Goal: Task Accomplishment & Management: Use online tool/utility

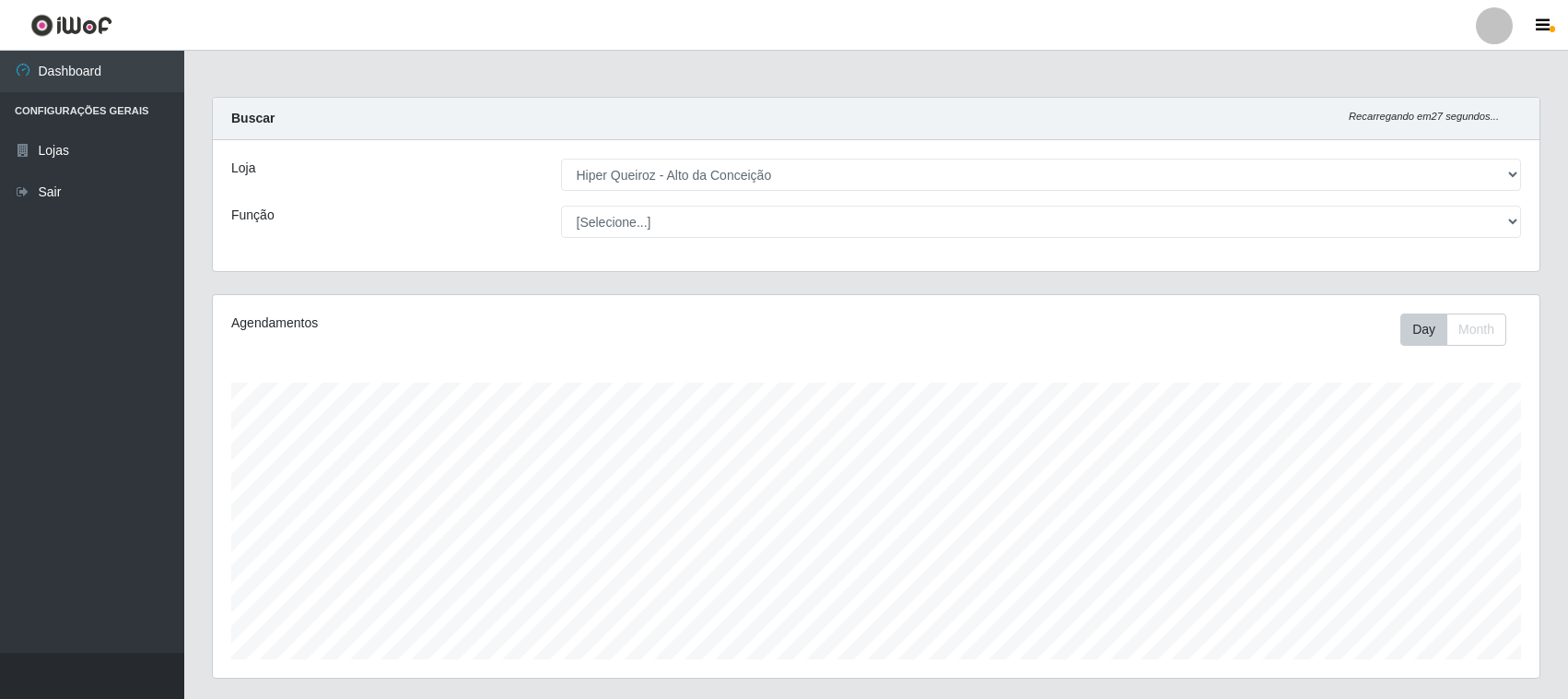
select select "515"
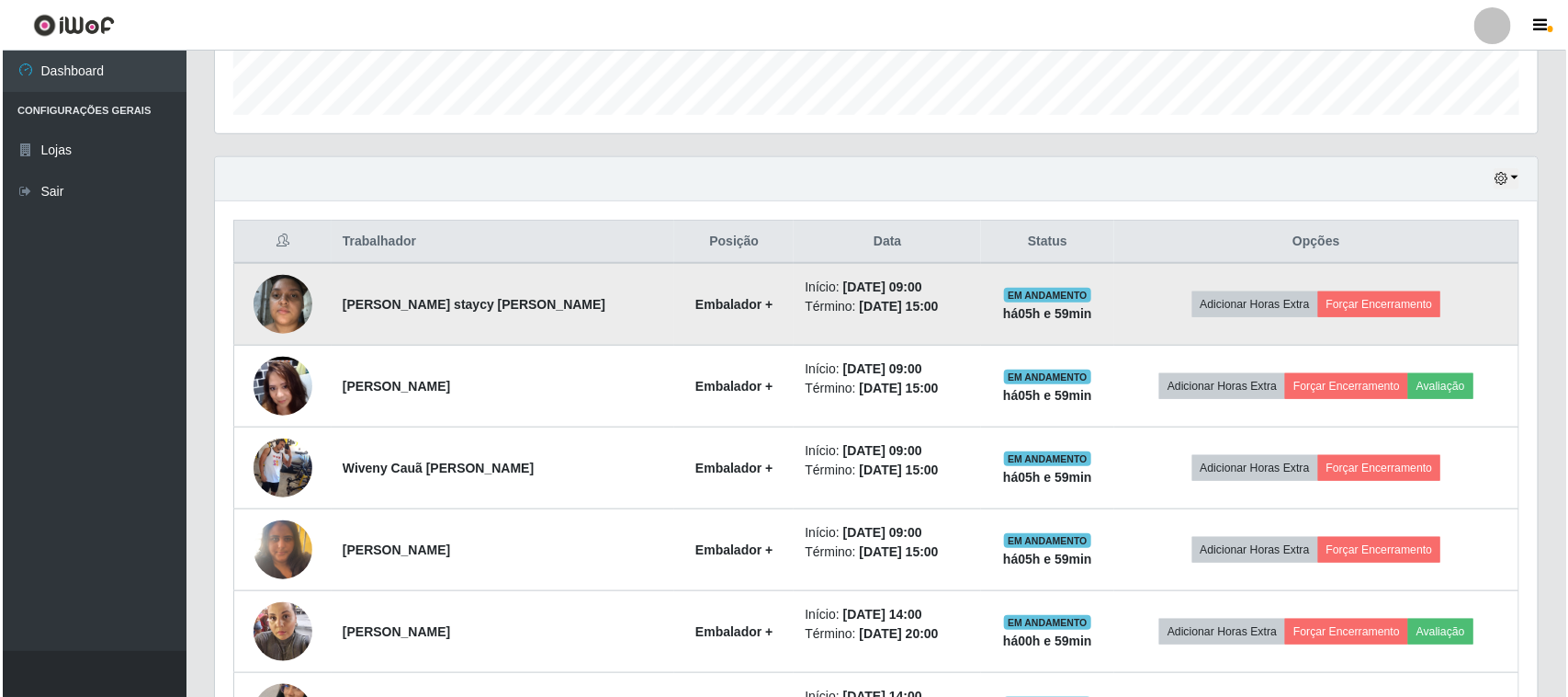
scroll to position [382, 1322]
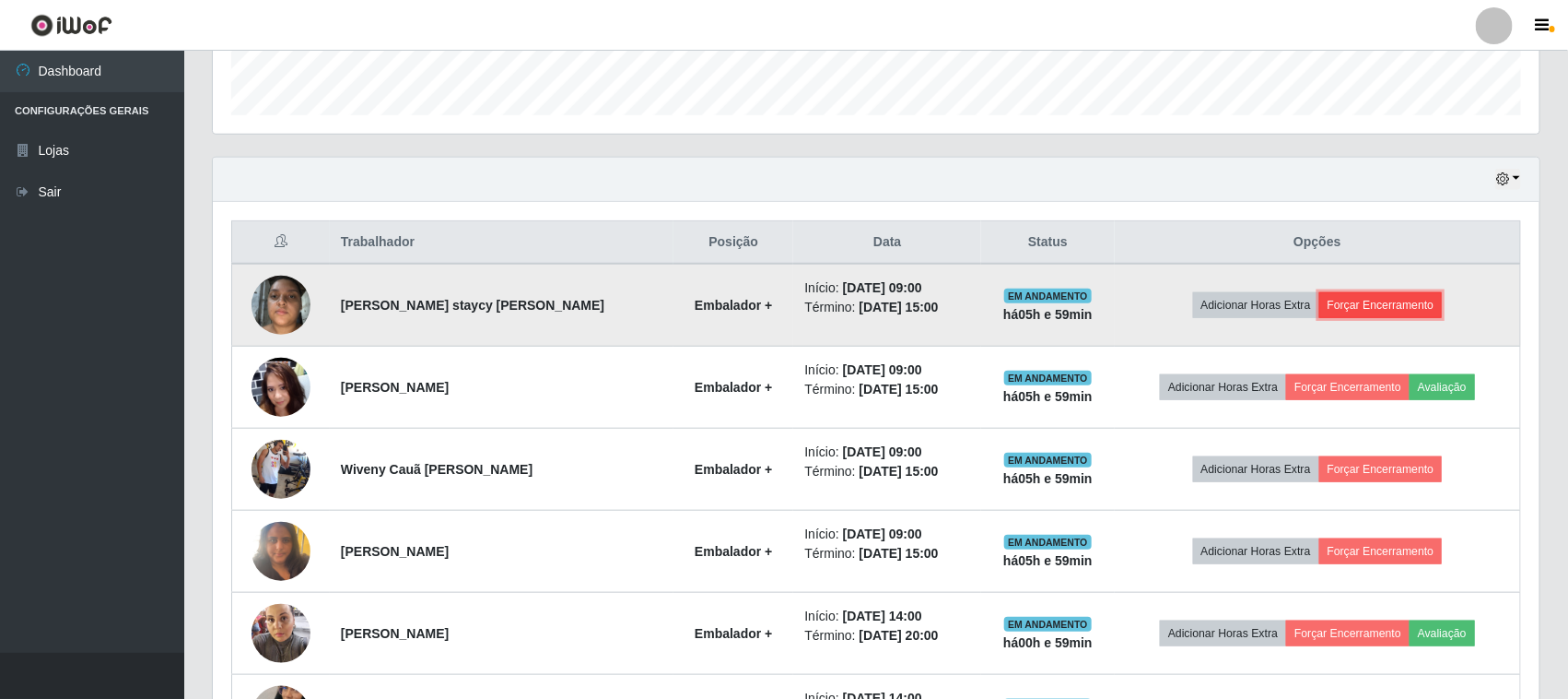
click at [1406, 314] on button "Forçar Encerramento" at bounding box center [1380, 305] width 124 height 26
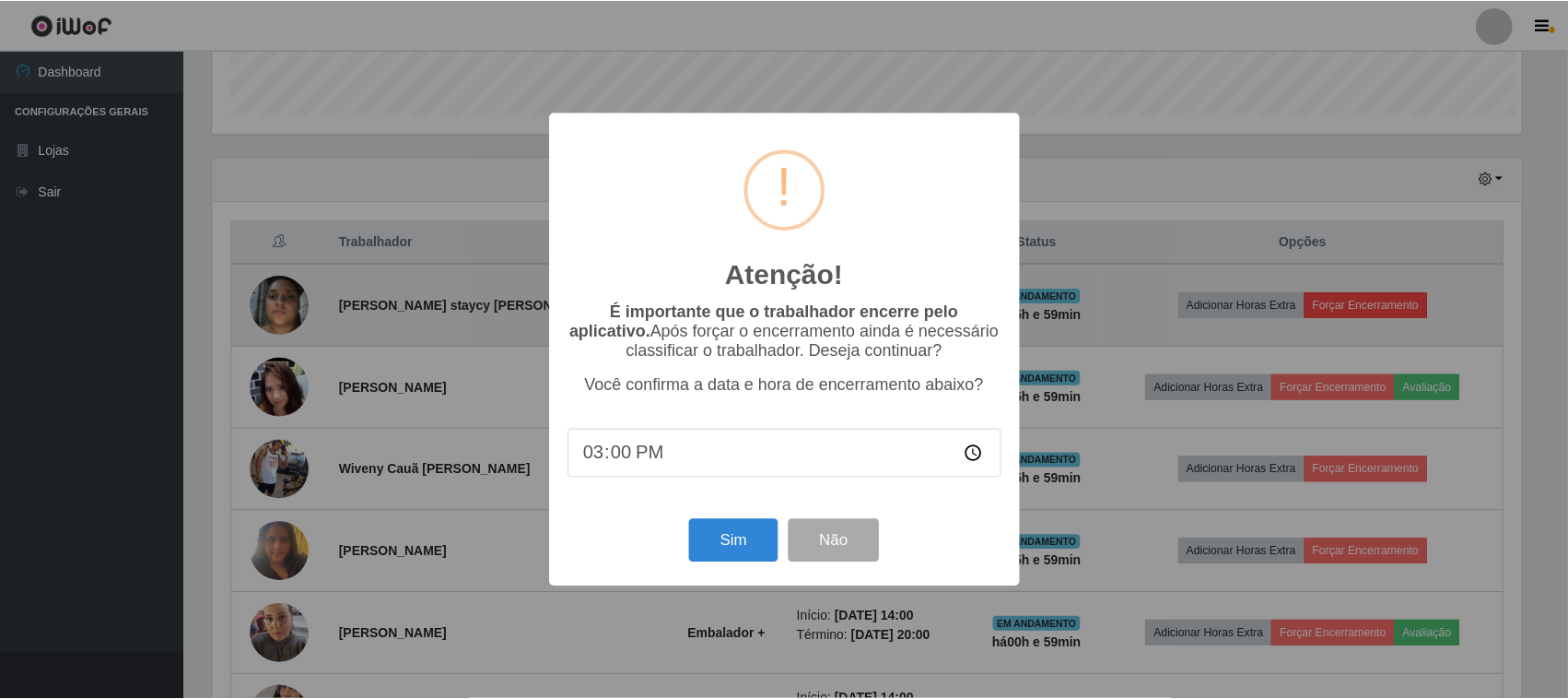
scroll to position [384, 1314]
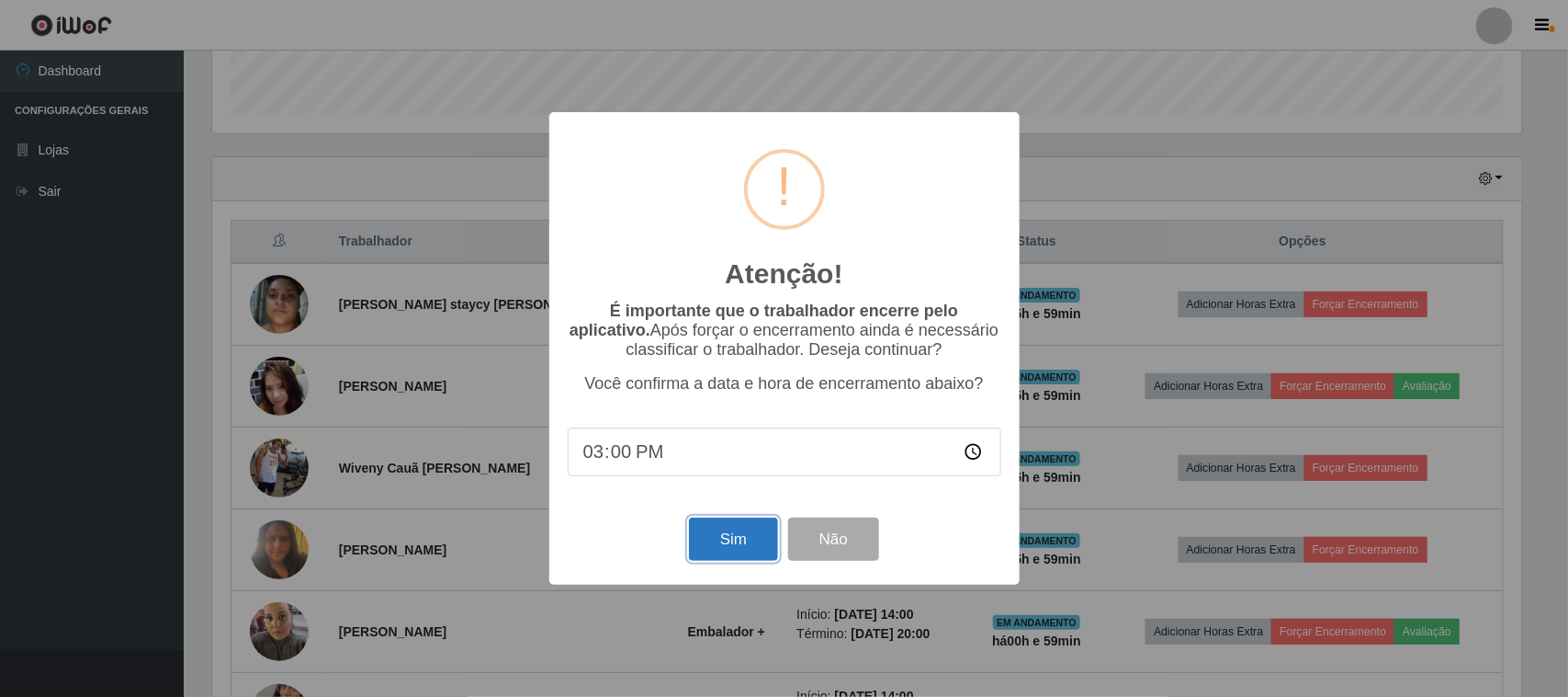
click at [748, 552] on button "Sim" at bounding box center [733, 538] width 89 height 43
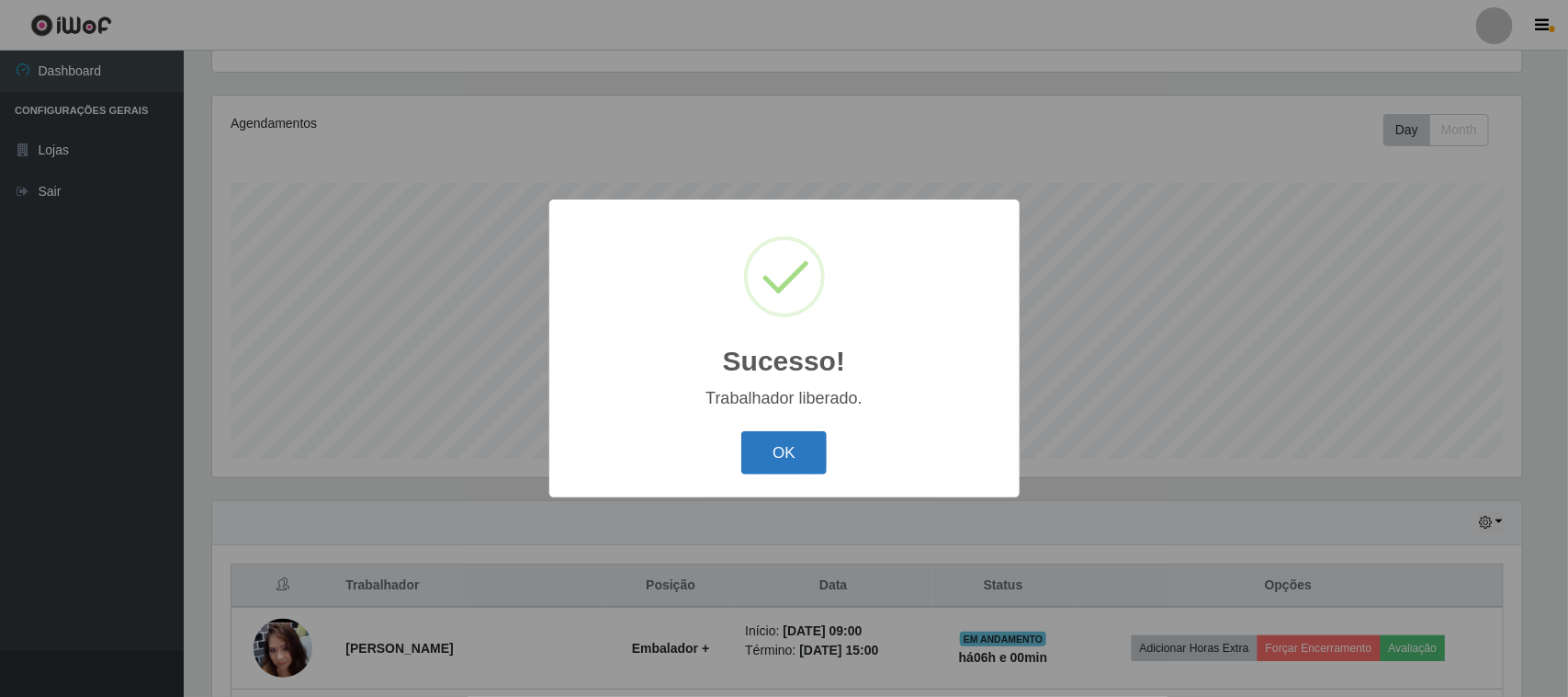
click at [779, 464] on button "OK" at bounding box center [784, 452] width 85 height 43
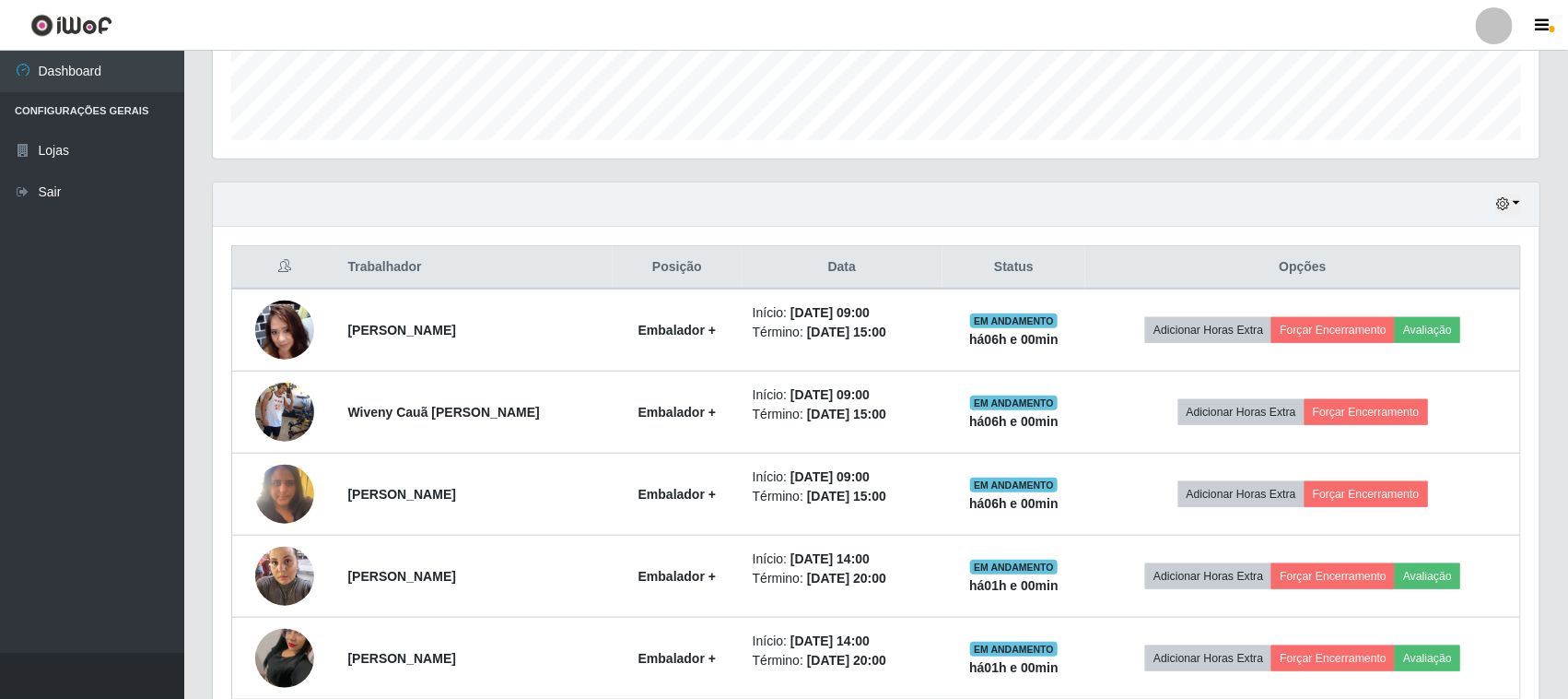
scroll to position [545, 0]
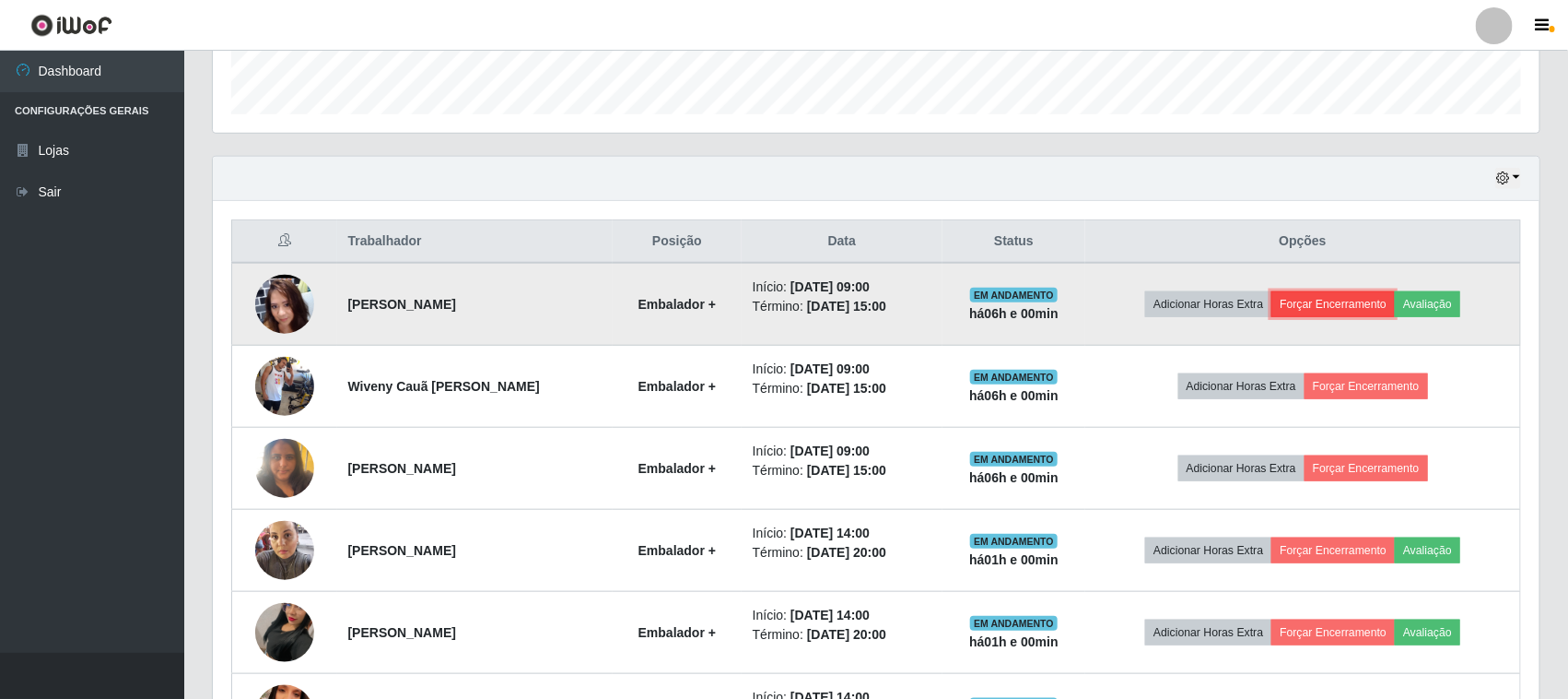
click at [1378, 309] on button "Forçar Encerramento" at bounding box center [1332, 304] width 124 height 26
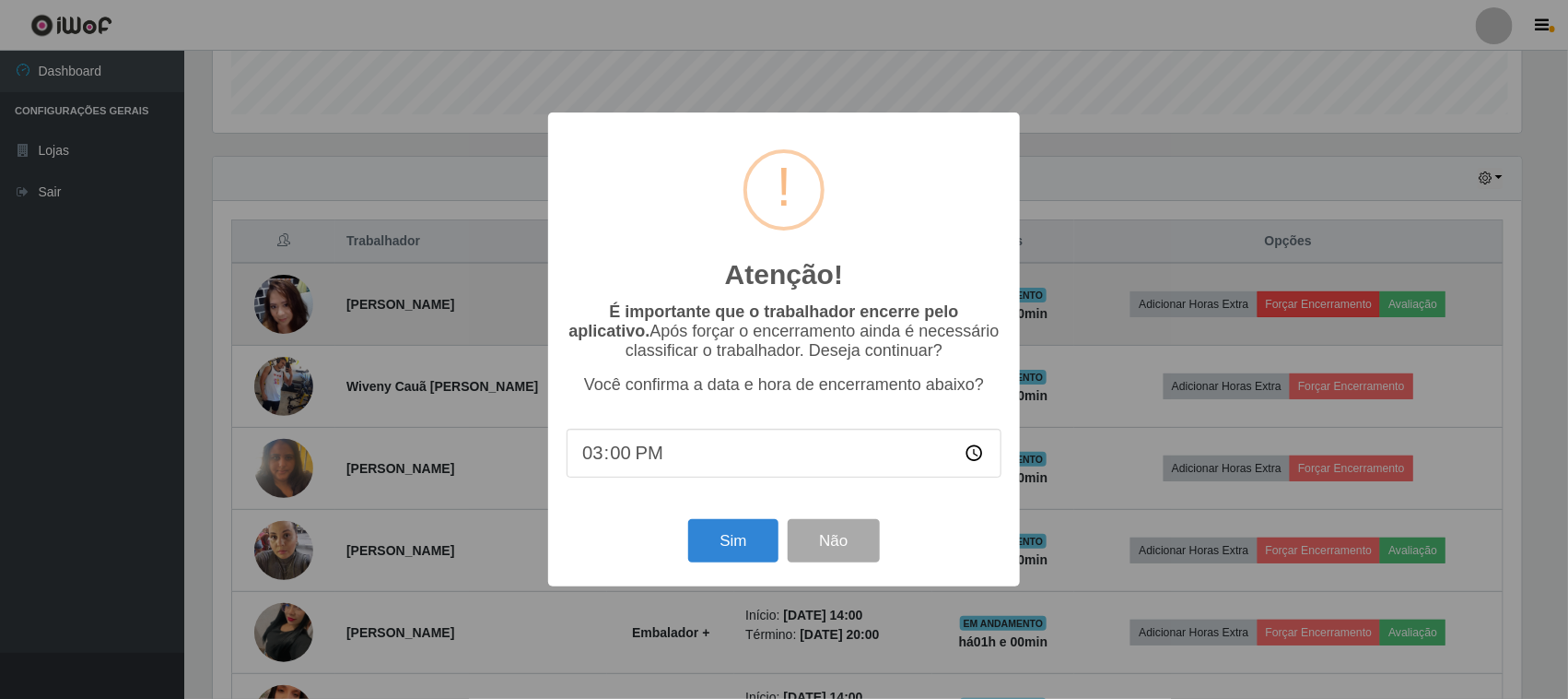
scroll to position [384, 1314]
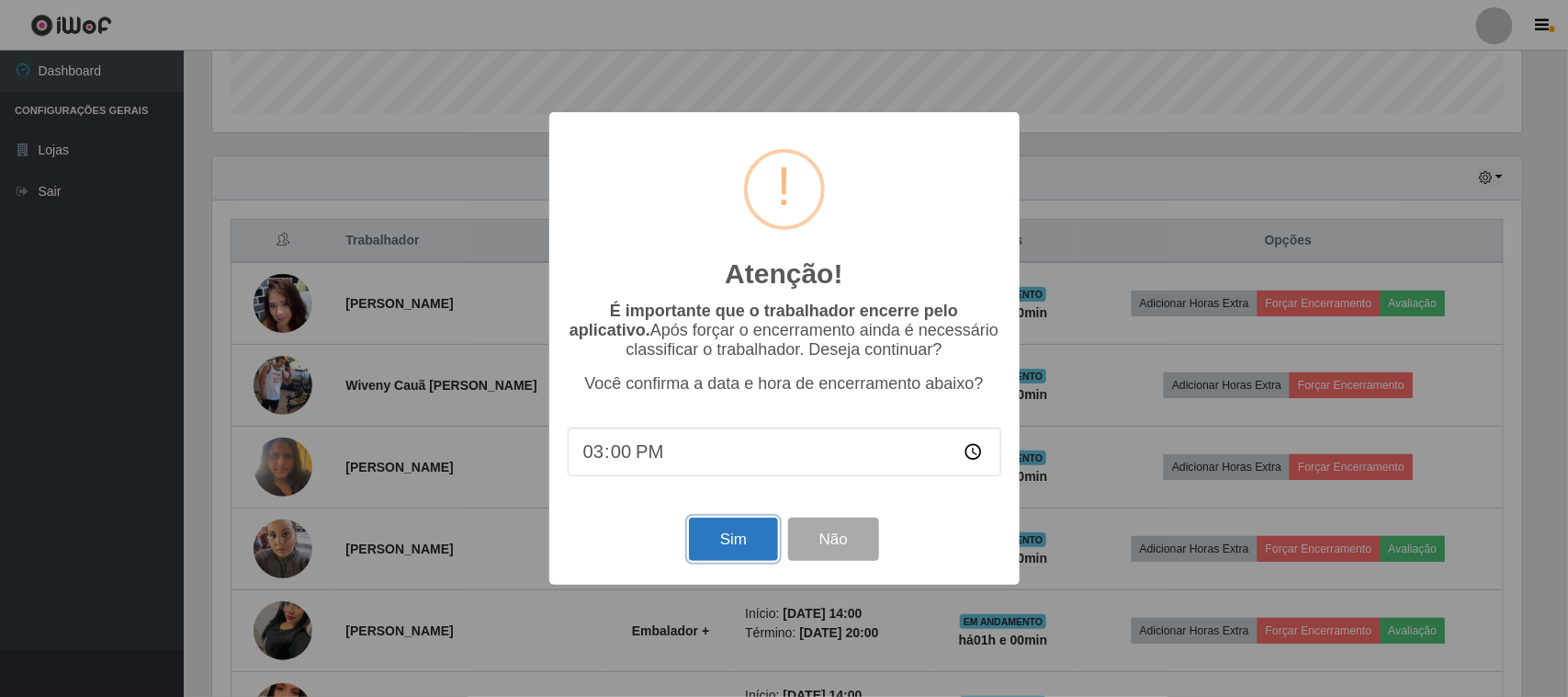
click at [712, 545] on button "Sim" at bounding box center [733, 538] width 89 height 43
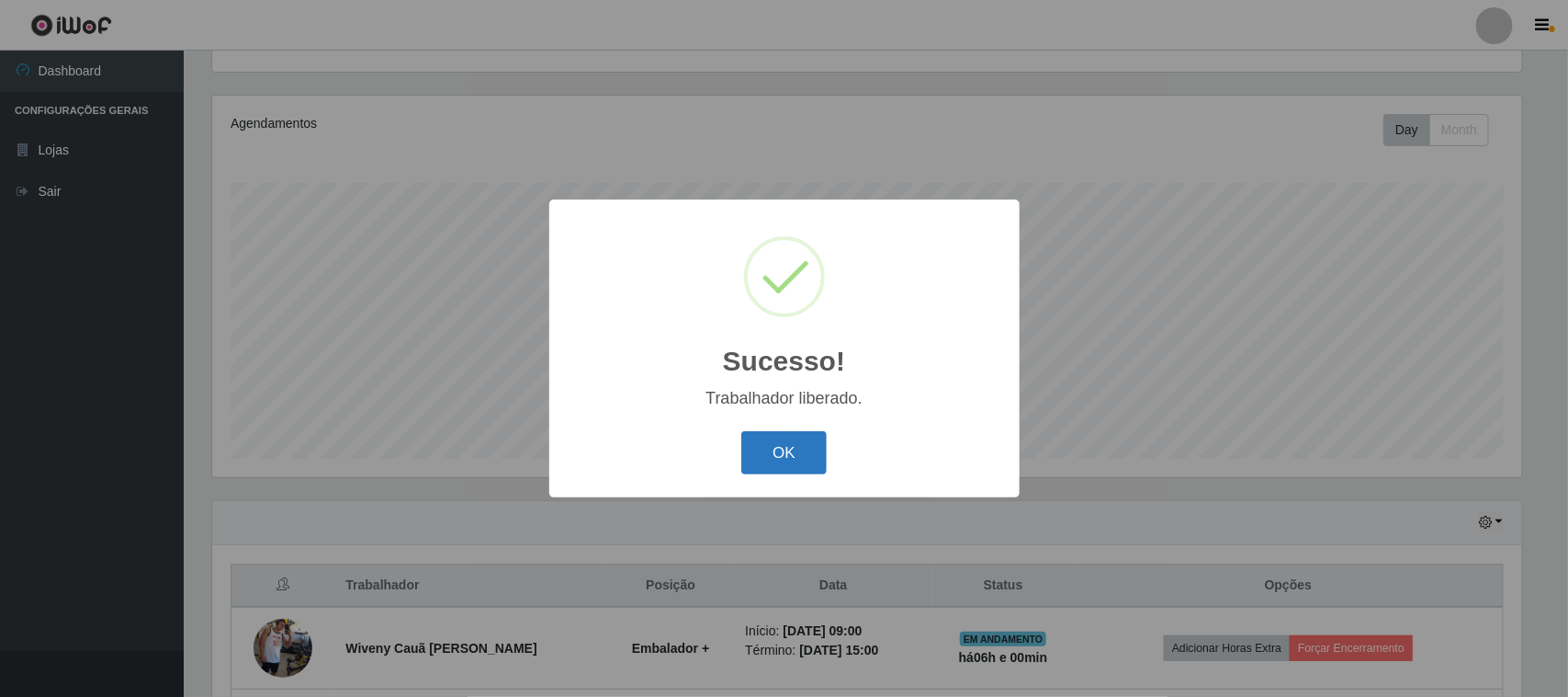
click at [806, 453] on button "OK" at bounding box center [784, 452] width 85 height 43
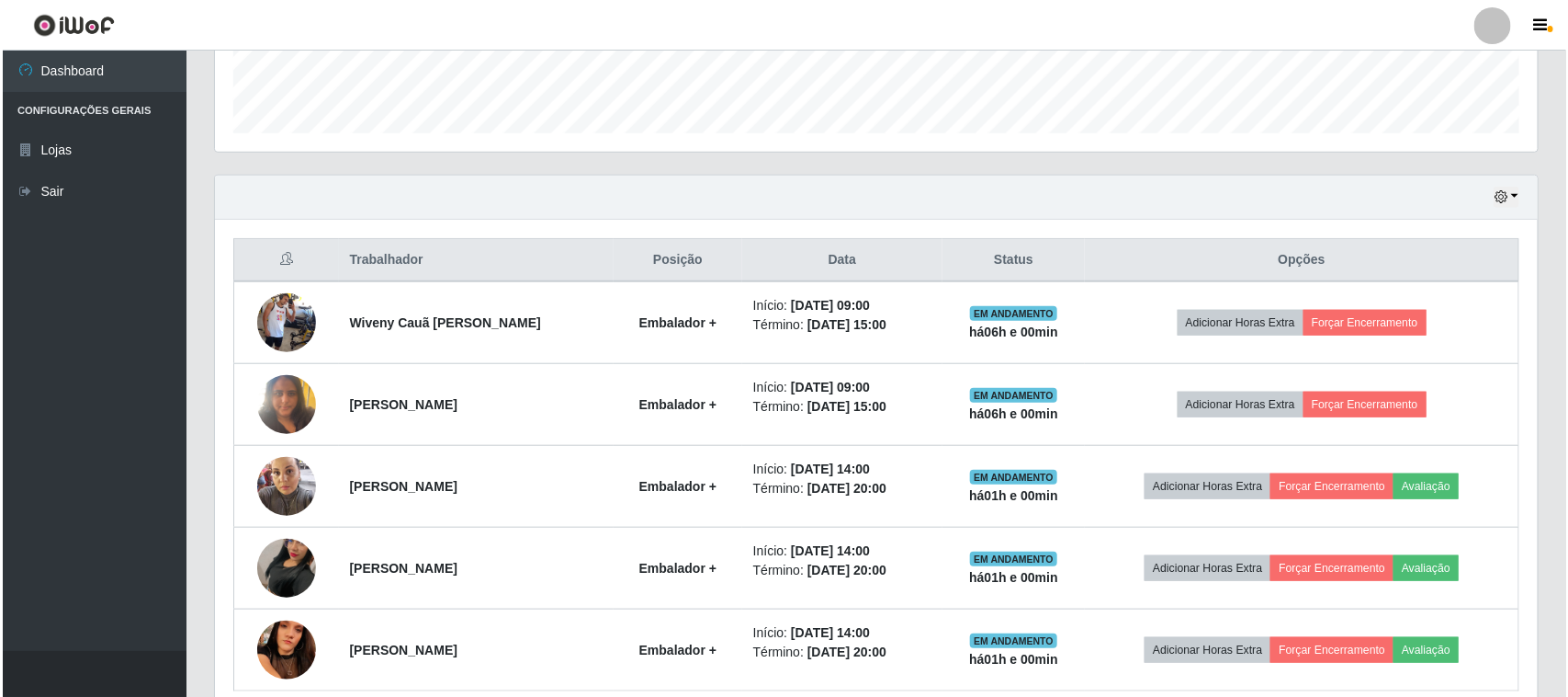
scroll to position [543, 0]
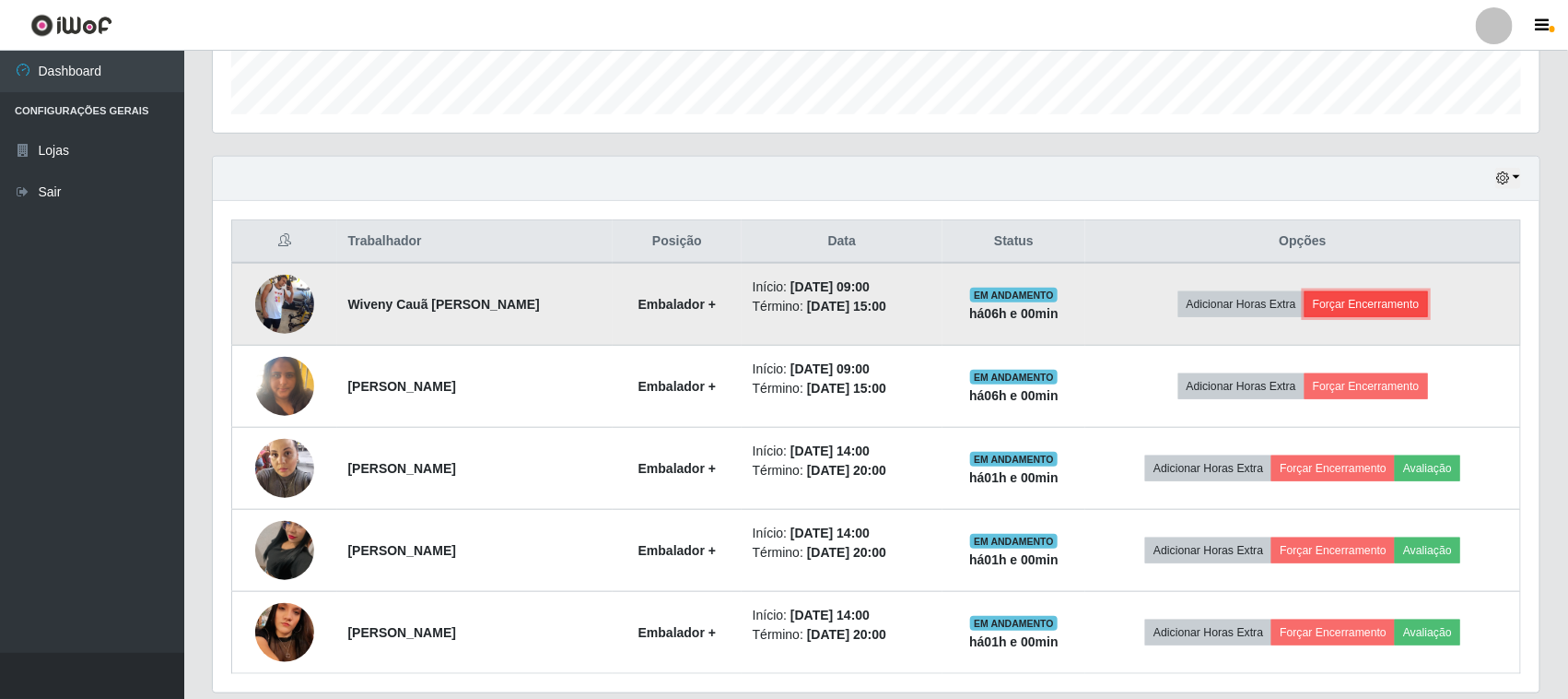
click at [1388, 299] on button "Forçar Encerramento" at bounding box center [1366, 304] width 124 height 26
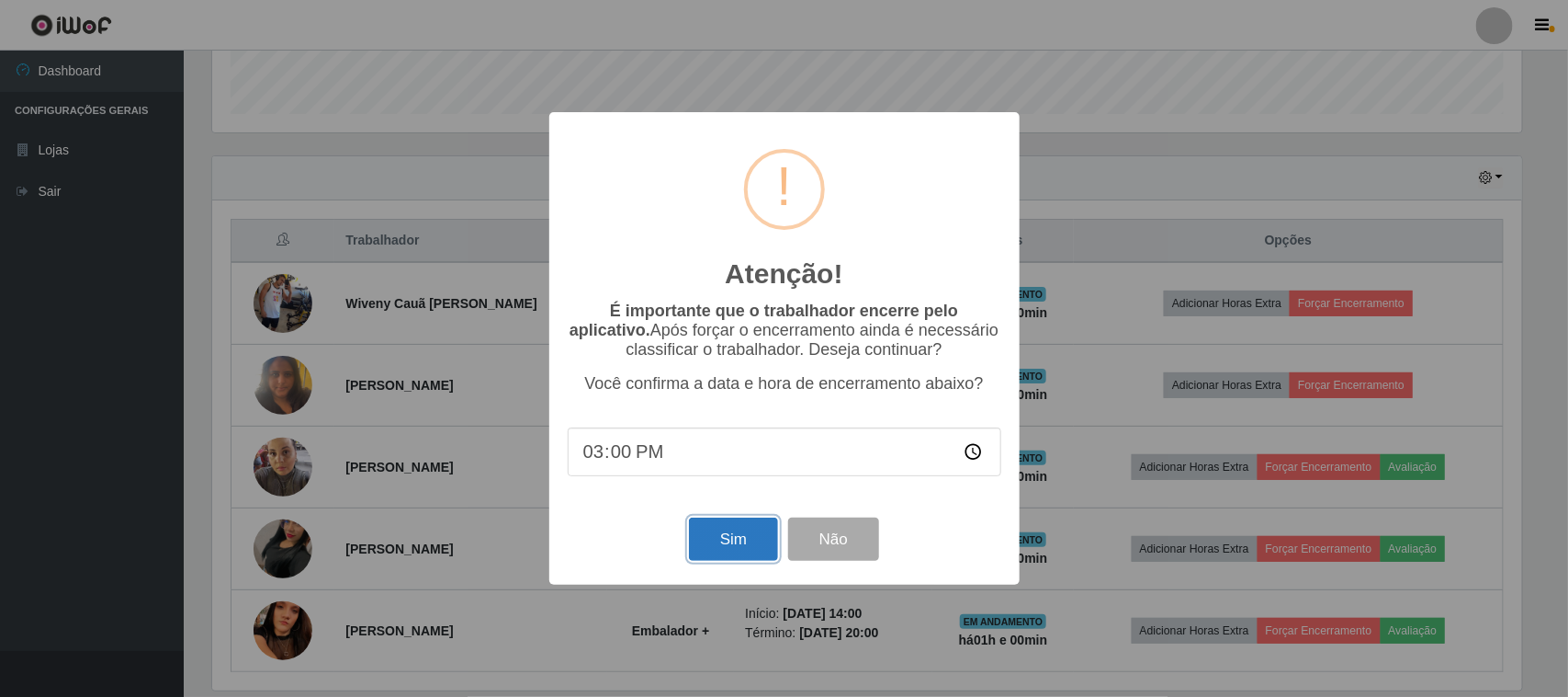
click at [709, 552] on button "Sim" at bounding box center [733, 538] width 89 height 43
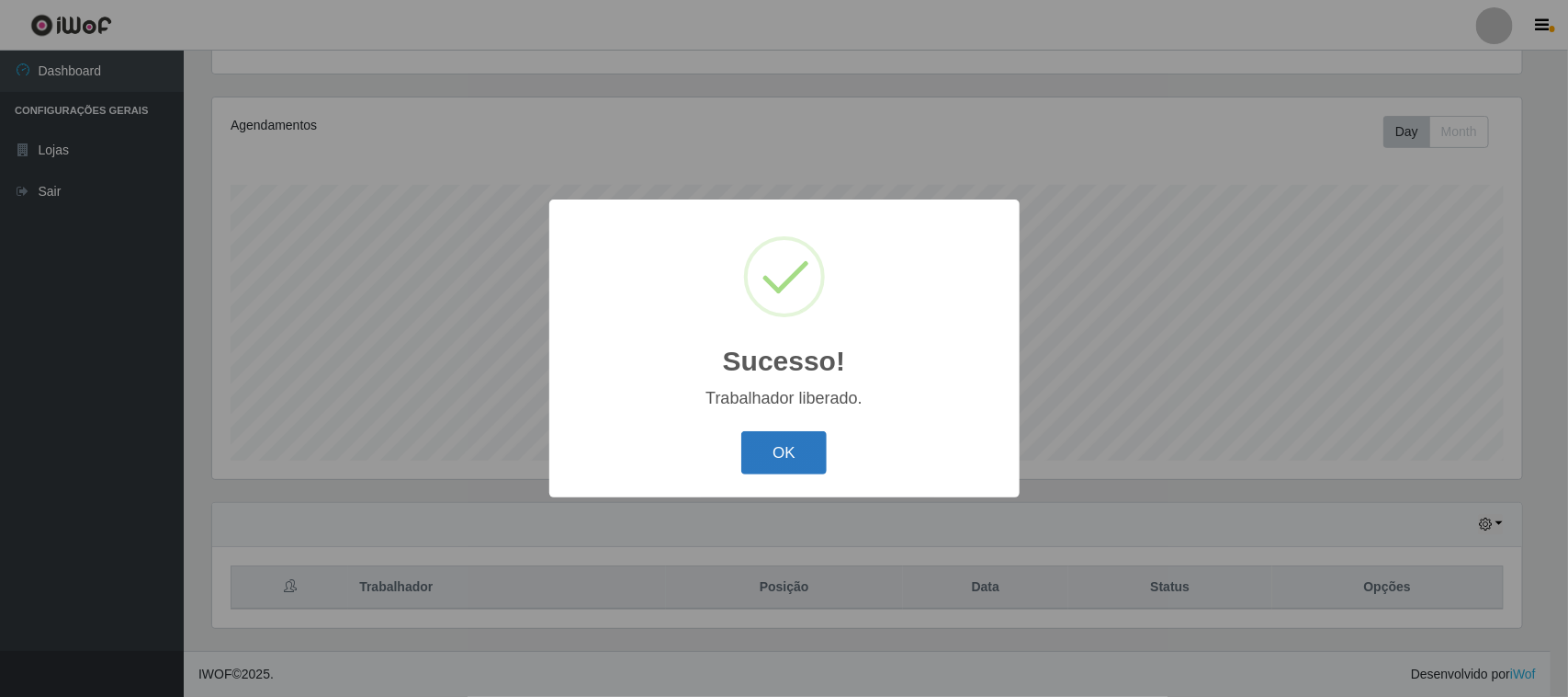
click at [776, 450] on button "OK" at bounding box center [784, 452] width 85 height 43
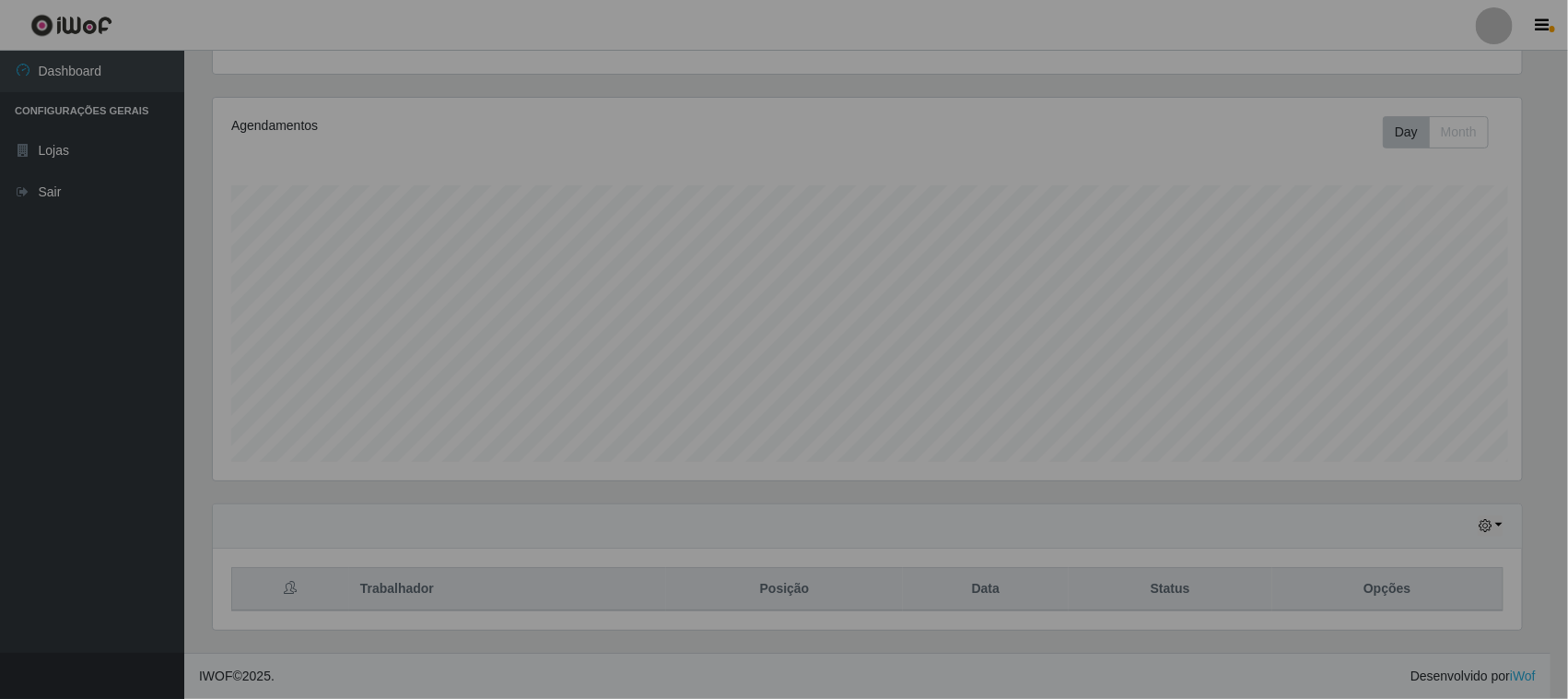
scroll to position [0, 0]
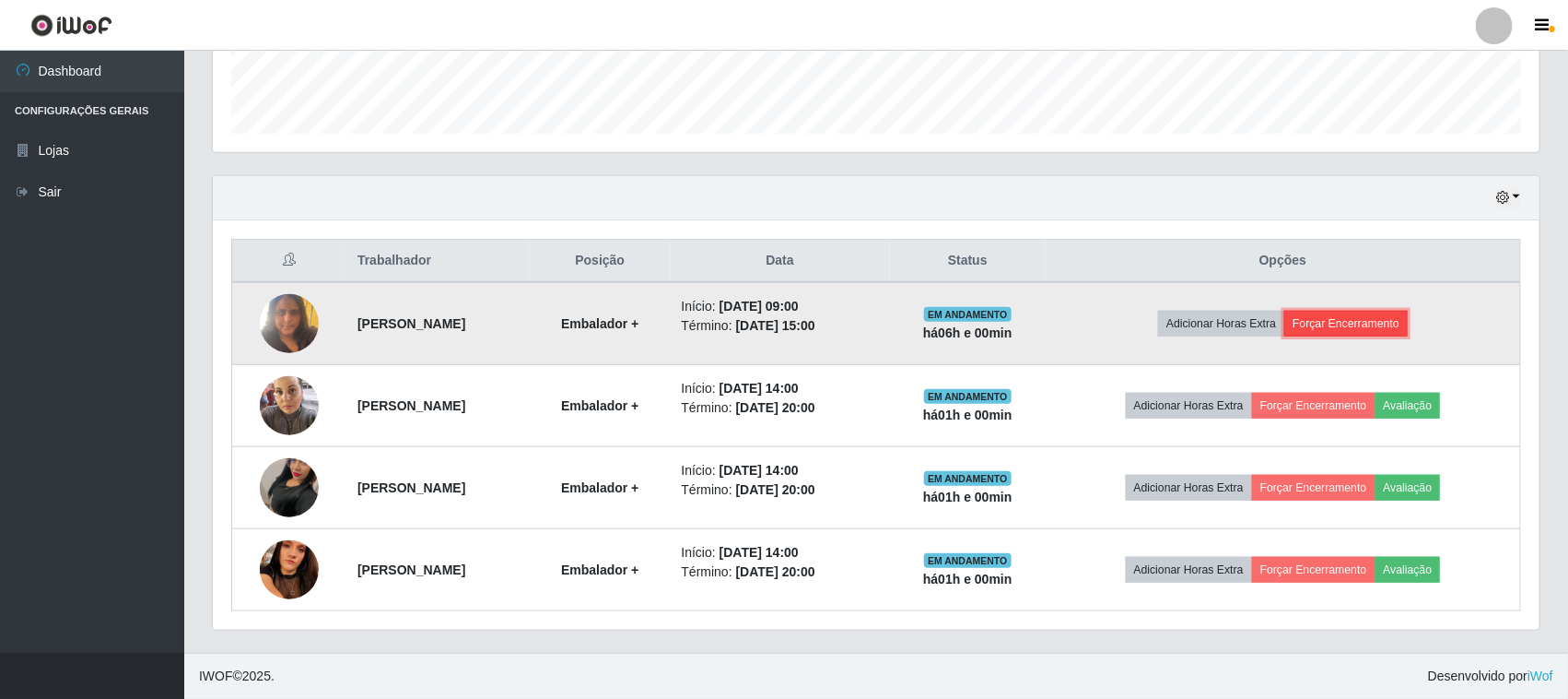
click at [1371, 328] on button "Forçar Encerramento" at bounding box center [1346, 323] width 124 height 26
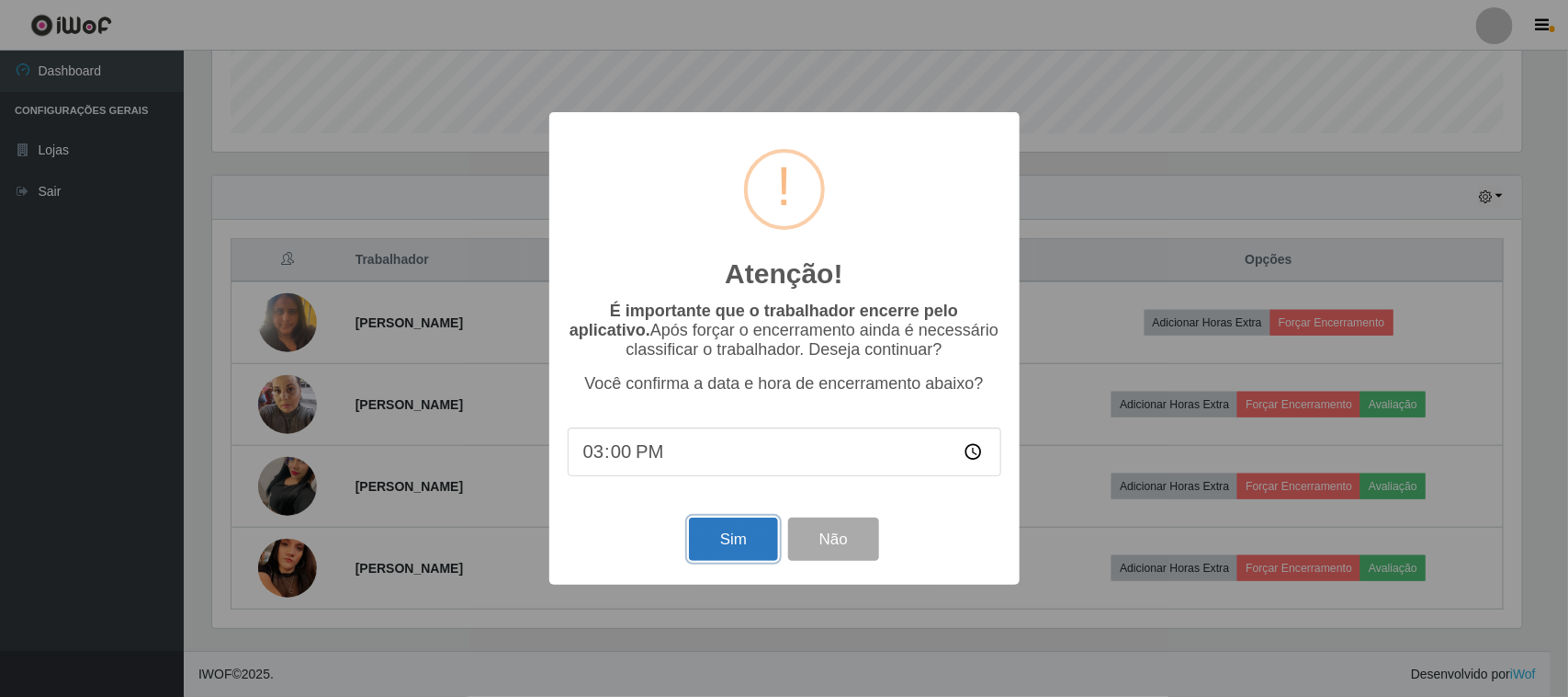
click at [700, 543] on button "Sim" at bounding box center [733, 538] width 89 height 43
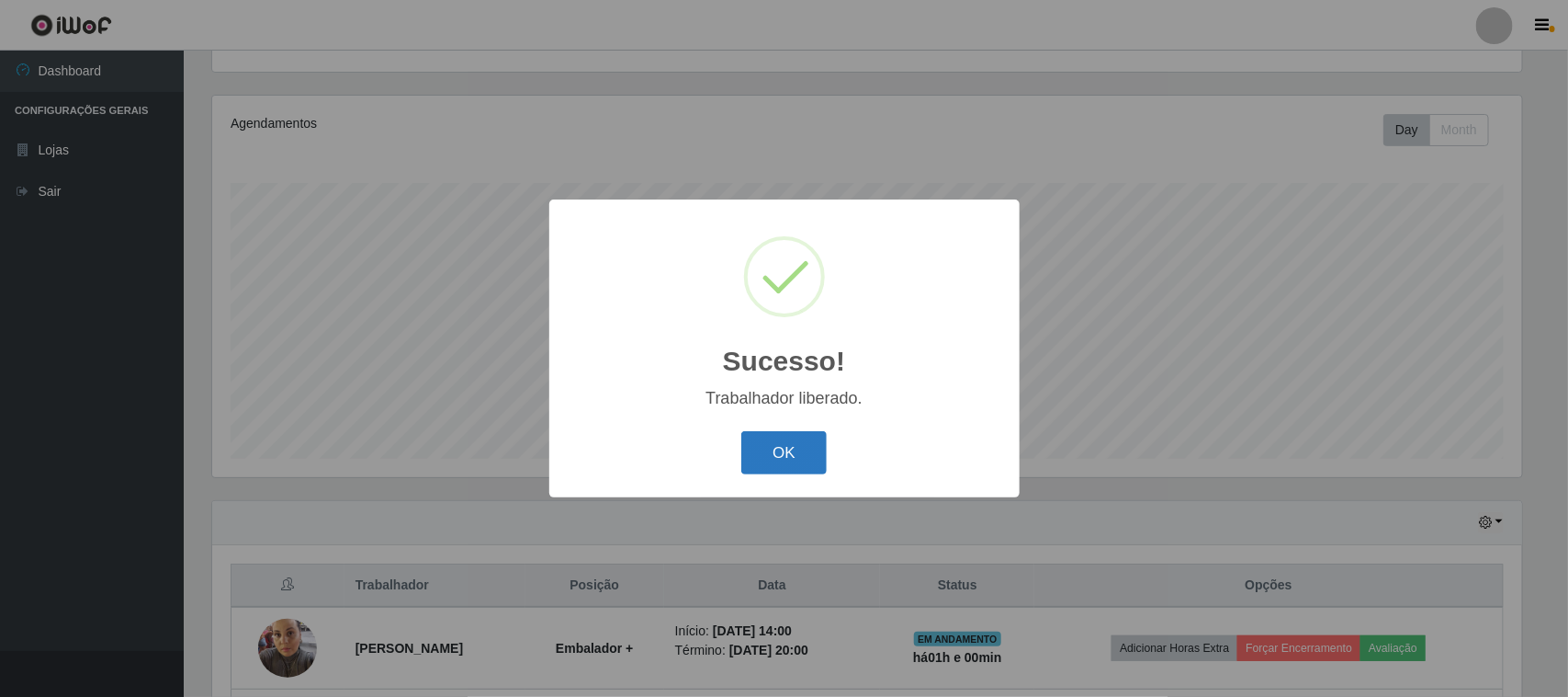
click at [795, 467] on button "OK" at bounding box center [784, 452] width 85 height 43
